Goal: Find specific page/section: Find specific page/section

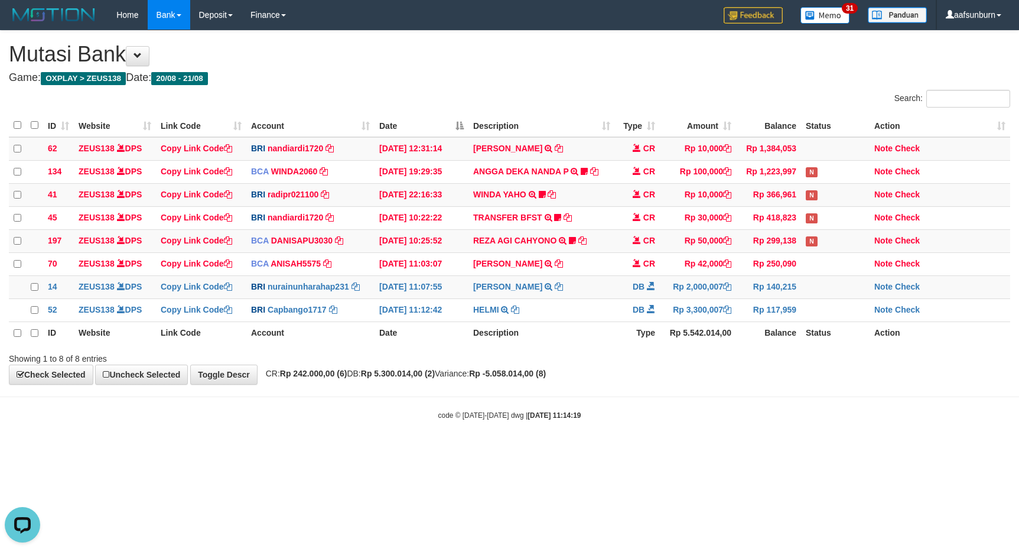
click at [730, 348] on div "ID Website Link Code Account Date Description Type Amount Balance Status Action…" at bounding box center [509, 228] width 1019 height 237
click at [729, 348] on div "ID Website Link Code Account Date Description Type Amount Balance Status Action…" at bounding box center [509, 228] width 1019 height 237
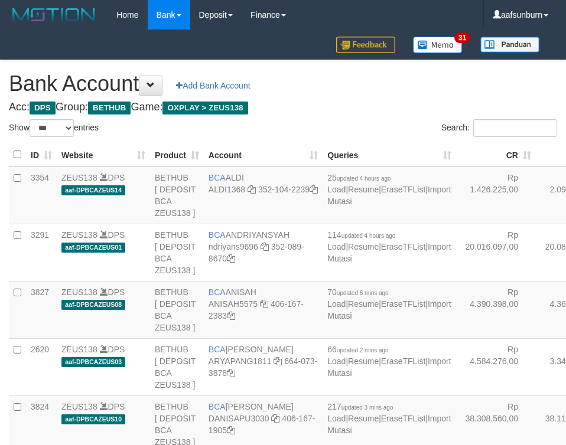
select select "***"
